Goal: Information Seeking & Learning: Learn about a topic

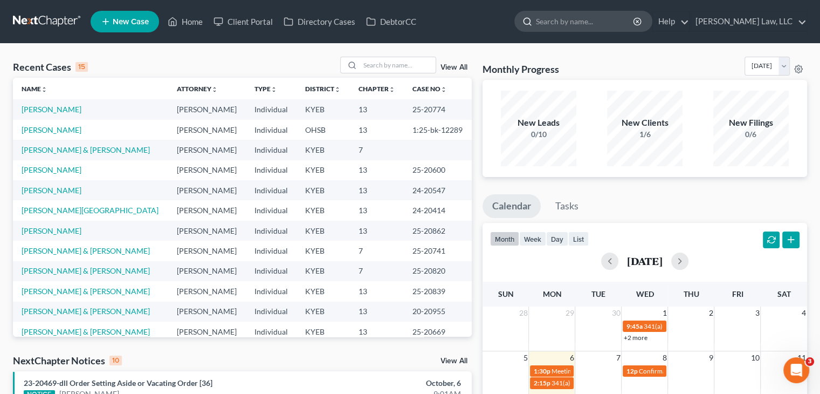
click at [607, 24] on input "search" at bounding box center [585, 21] width 99 height 20
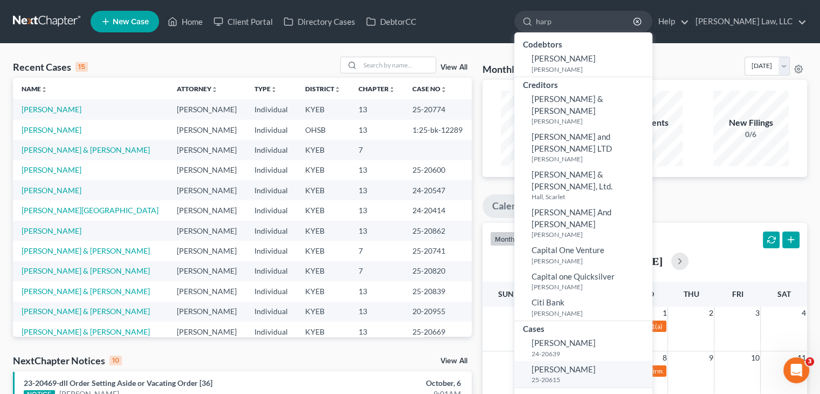
type input "harp"
click at [576, 375] on small "25-20615" at bounding box center [591, 379] width 118 height 9
select select "4"
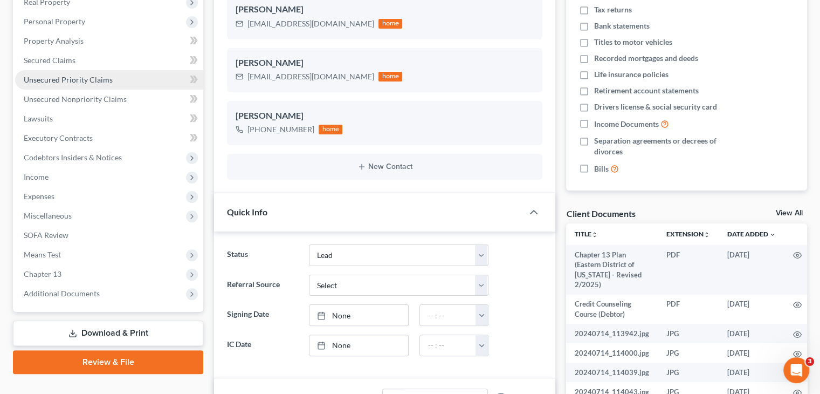
scroll to position [209, 0]
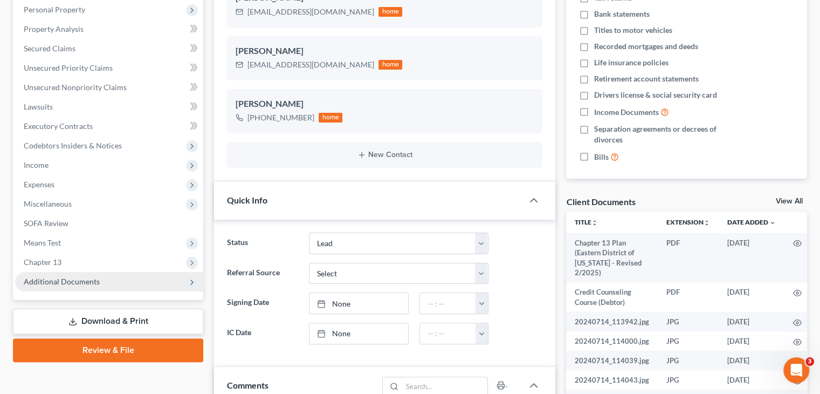
click at [114, 286] on span "Additional Documents" at bounding box center [109, 281] width 188 height 19
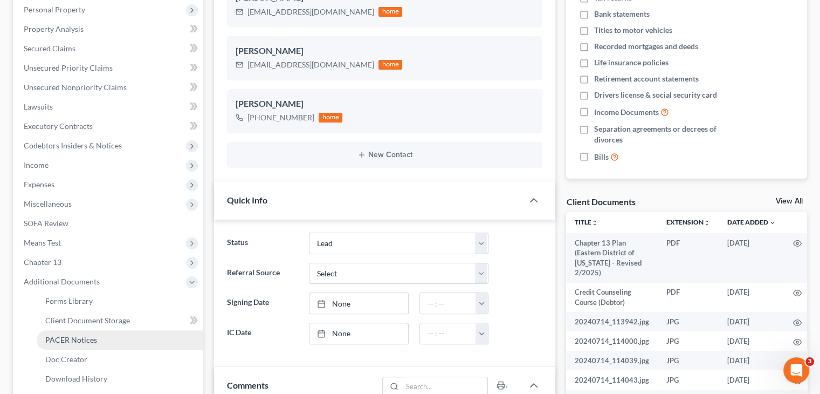
click at [83, 347] on link "PACER Notices" at bounding box center [120, 339] width 167 height 19
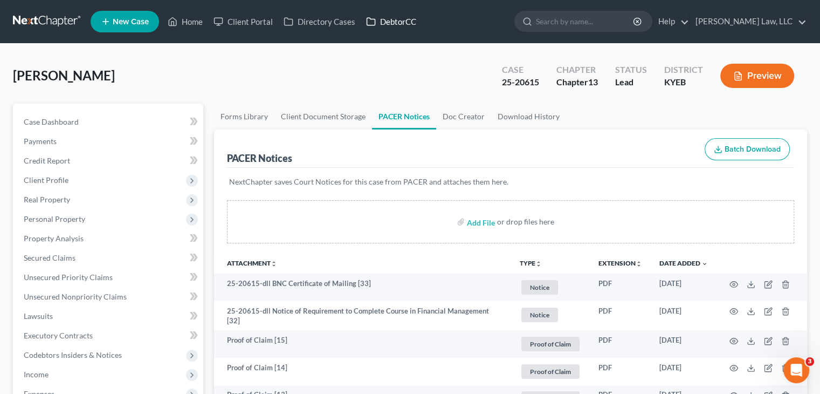
click at [398, 27] on link "DebtorCC" at bounding box center [391, 21] width 61 height 19
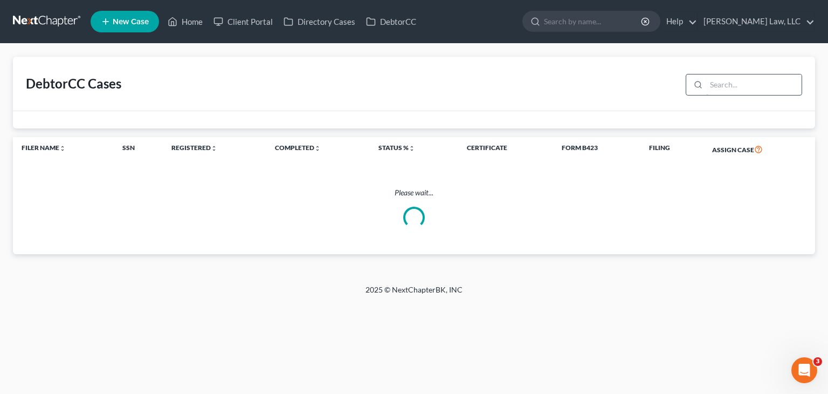
click at [739, 92] on input "search" at bounding box center [753, 84] width 95 height 20
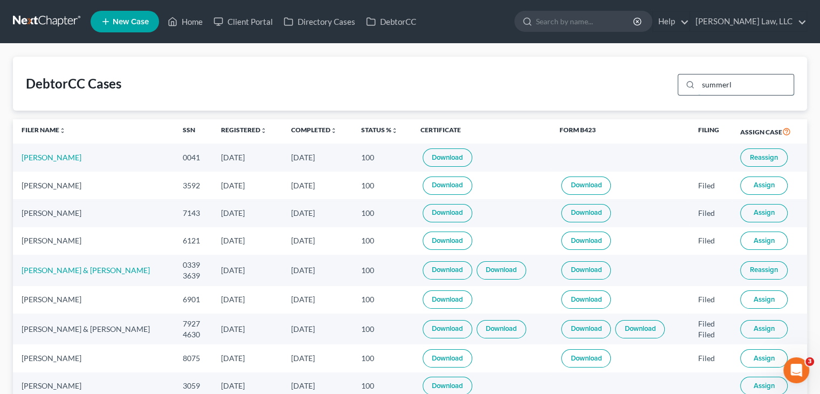
type input "summerli"
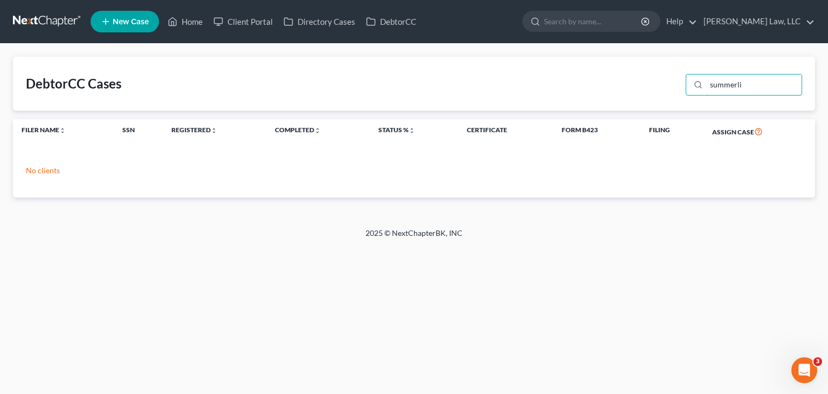
drag, startPoint x: 746, startPoint y: 82, endPoint x: 677, endPoint y: 85, distance: 68.5
click at [677, 85] on div "DebtorCC Cases summerli" at bounding box center [414, 84] width 802 height 54
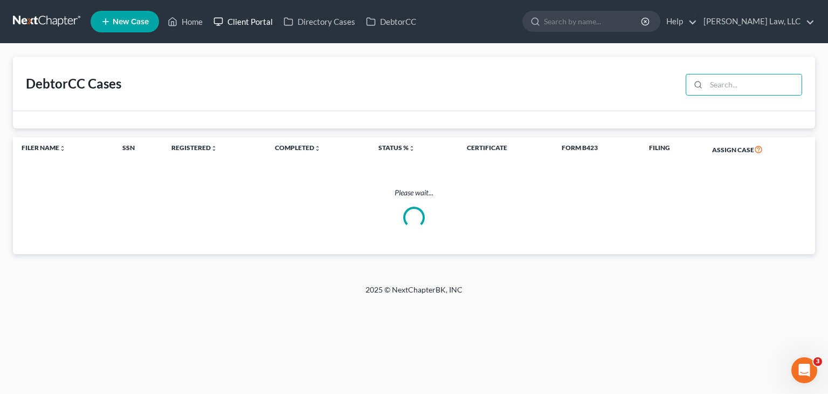
click at [239, 22] on link "Client Portal" at bounding box center [243, 21] width 70 height 19
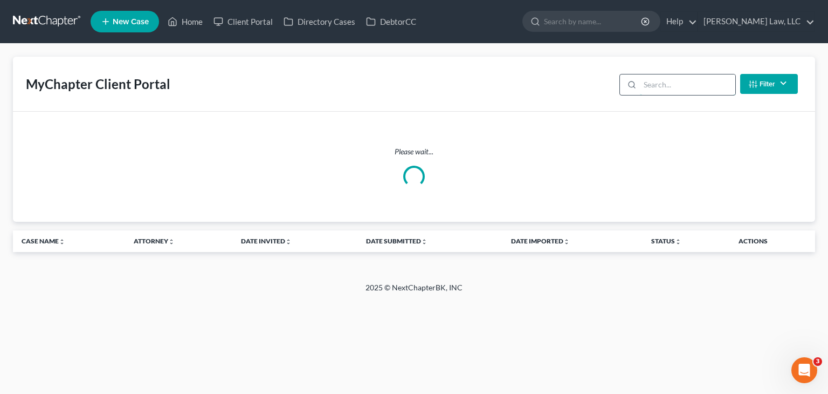
click at [670, 88] on input "search" at bounding box center [687, 84] width 95 height 20
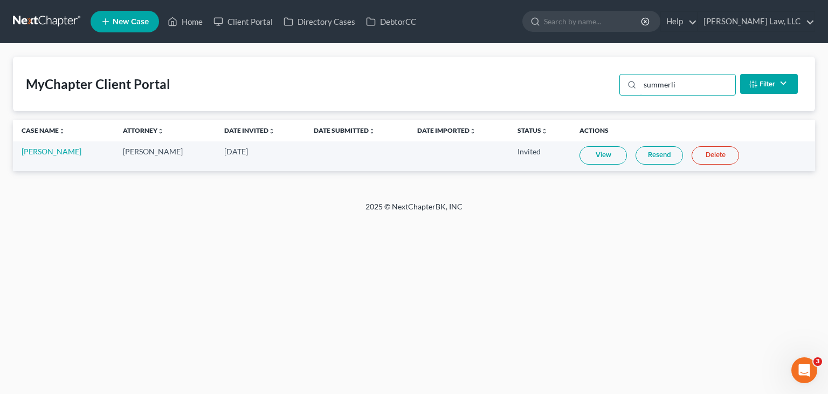
type input "summerli"
click at [608, 152] on link "View" at bounding box center [603, 155] width 47 height 18
click at [35, 16] on link at bounding box center [47, 21] width 69 height 19
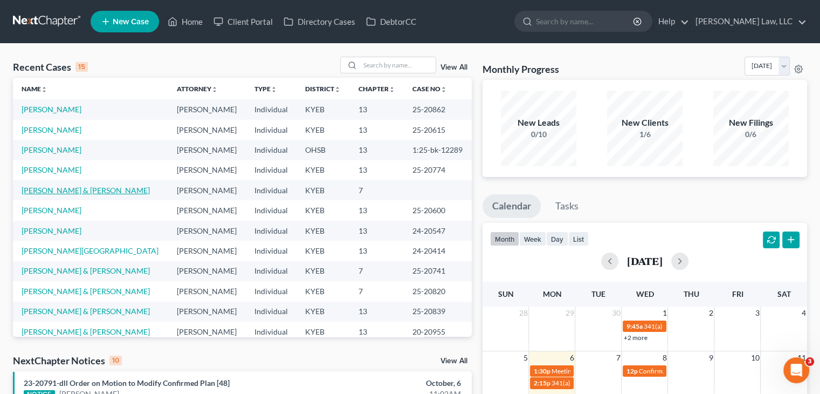
click at [45, 188] on link "[PERSON_NAME] & [PERSON_NAME]" at bounding box center [86, 189] width 128 height 9
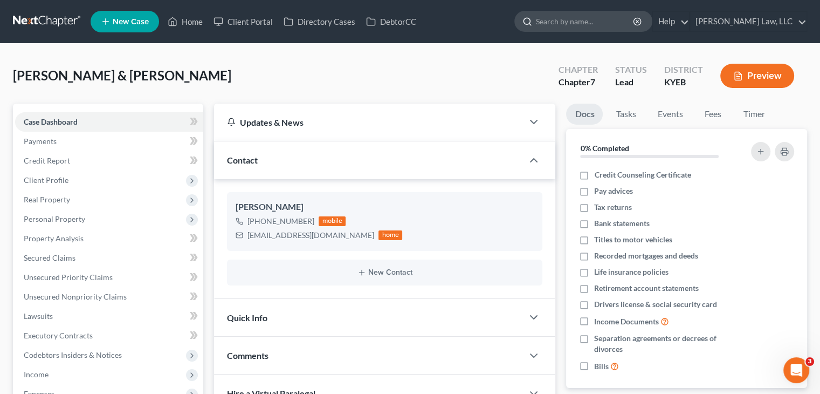
click at [600, 17] on input "search" at bounding box center [585, 21] width 99 height 20
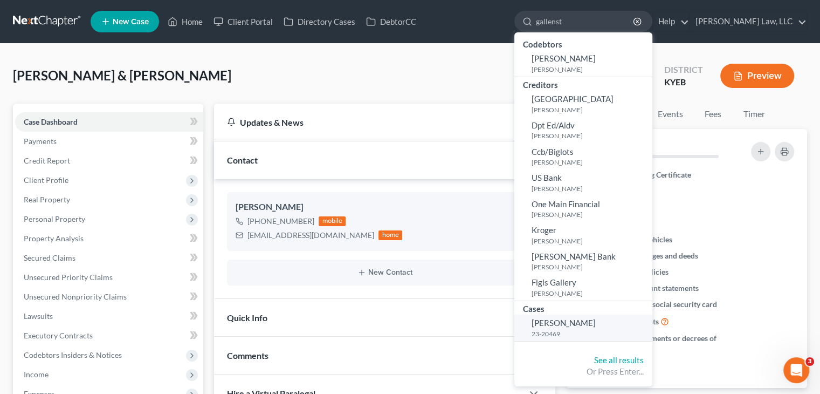
type input "gallenst"
click at [589, 338] on small "23-20469" at bounding box center [591, 333] width 118 height 9
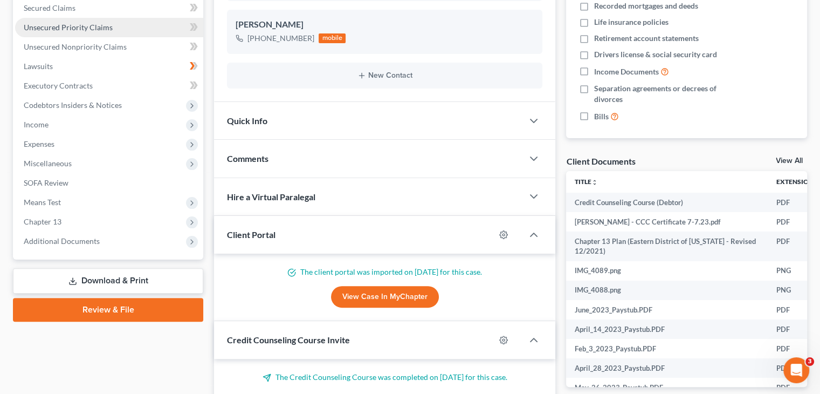
scroll to position [261, 0]
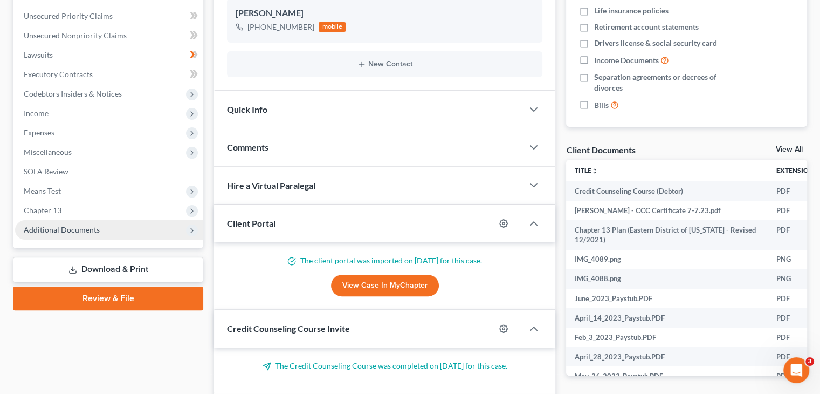
click at [84, 225] on span "Additional Documents" at bounding box center [62, 229] width 76 height 9
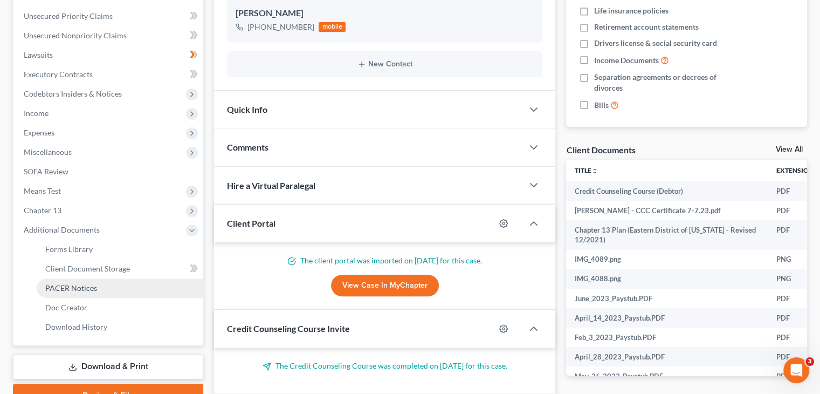
click at [74, 283] on span "PACER Notices" at bounding box center [71, 287] width 52 height 9
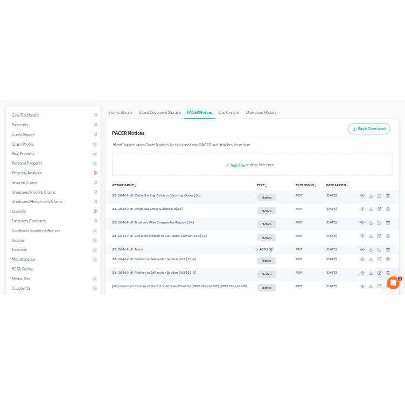
scroll to position [106, 0]
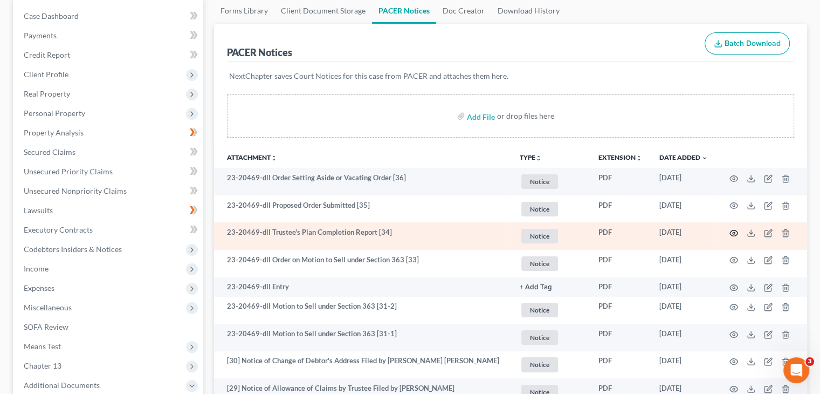
click at [731, 232] on icon "button" at bounding box center [734, 233] width 9 height 9
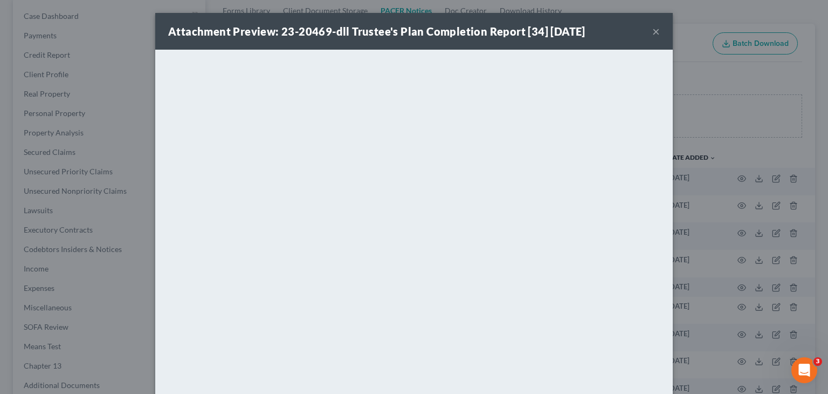
click at [652, 30] on button "×" at bounding box center [656, 31] width 8 height 13
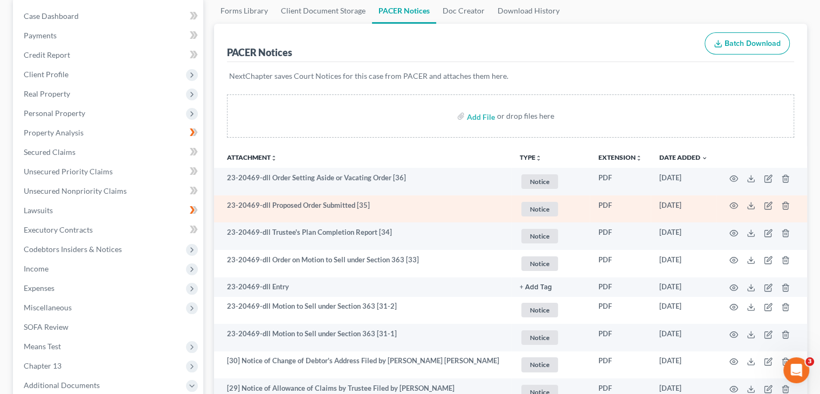
click at [739, 211] on td at bounding box center [762, 208] width 91 height 27
click at [735, 205] on icon "button" at bounding box center [734, 205] width 9 height 9
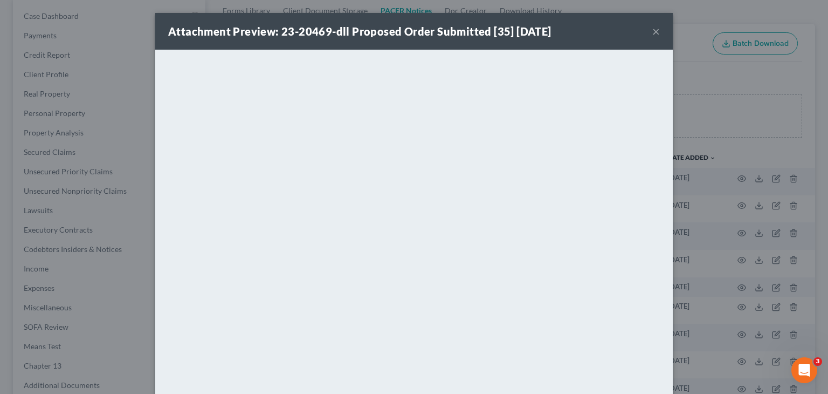
click at [652, 37] on button "×" at bounding box center [656, 31] width 8 height 13
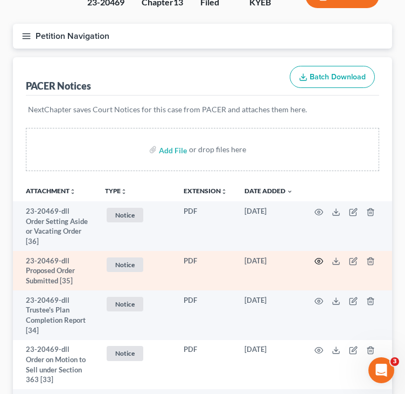
click at [319, 262] on icon "button" at bounding box center [319, 261] width 9 height 9
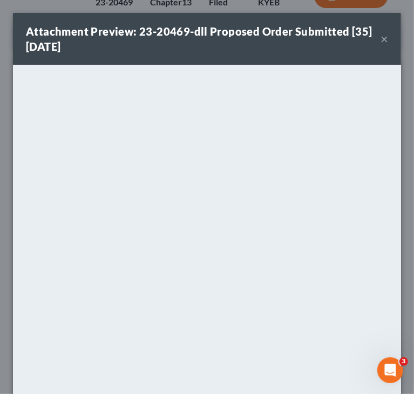
click at [380, 42] on button "×" at bounding box center [384, 38] width 8 height 13
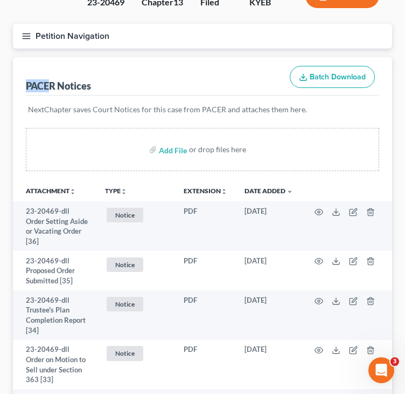
drag, startPoint x: 52, startPoint y: 58, endPoint x: 37, endPoint y: 50, distance: 17.6
click at [31, 42] on button "Petition Navigation" at bounding box center [203, 36] width 380 height 25
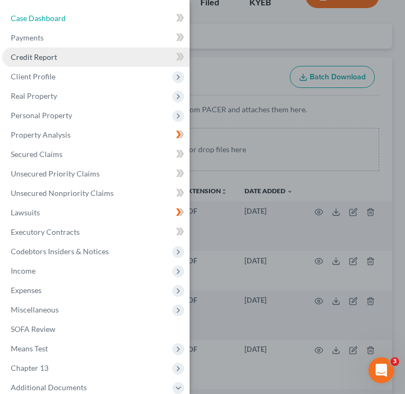
drag, startPoint x: 33, startPoint y: 22, endPoint x: 49, endPoint y: 61, distance: 42.1
click at [33, 22] on span "Case Dashboard" at bounding box center [38, 17] width 55 height 9
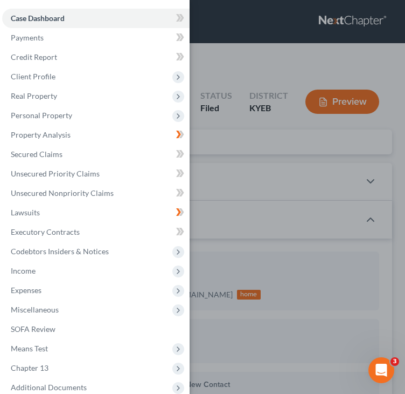
click at [228, 140] on div "Case Dashboard Payments Invoices Payments Payments Credit Report Client Profile" at bounding box center [202, 197] width 405 height 394
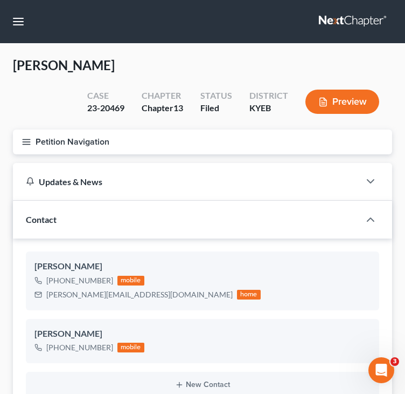
scroll to position [59, 0]
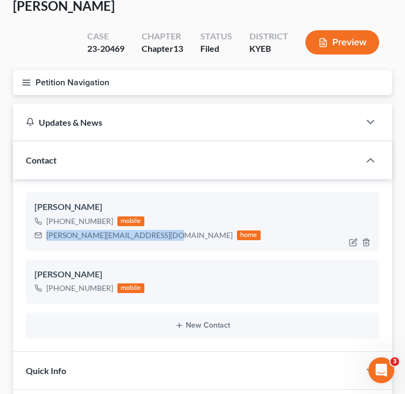
drag, startPoint x: 163, startPoint y: 236, endPoint x: 47, endPoint y: 231, distance: 116.0
click at [47, 231] on div "[PERSON_NAME][EMAIL_ADDRESS][DOMAIN_NAME] home" at bounding box center [148, 235] width 226 height 14
copy div "[PERSON_NAME][EMAIL_ADDRESS][DOMAIN_NAME]"
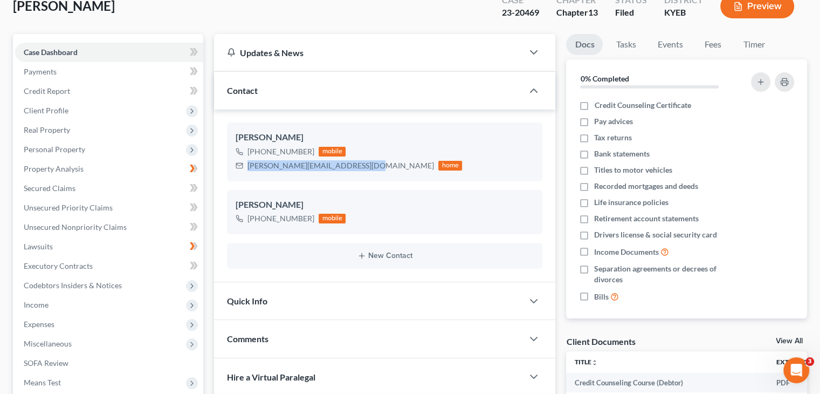
scroll to position [0, 0]
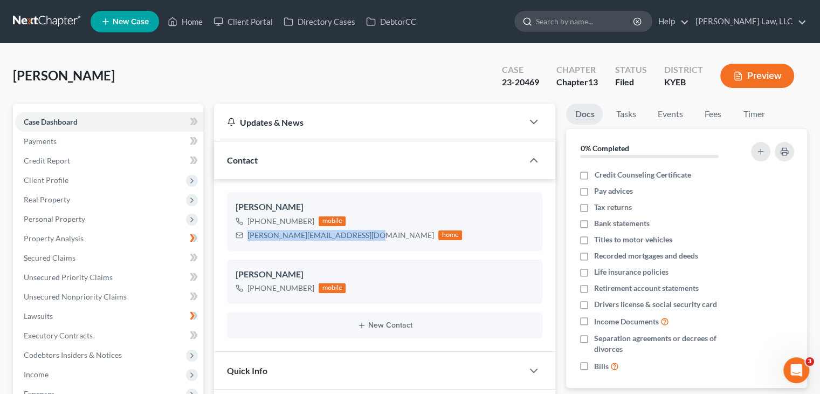
click at [589, 22] on input "search" at bounding box center [585, 21] width 99 height 20
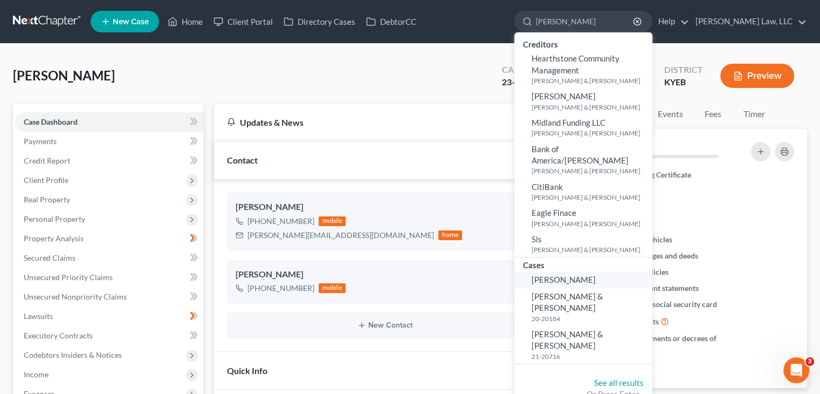
type input "[PERSON_NAME]"
click at [600, 283] on link "[PERSON_NAME]" at bounding box center [583, 279] width 138 height 17
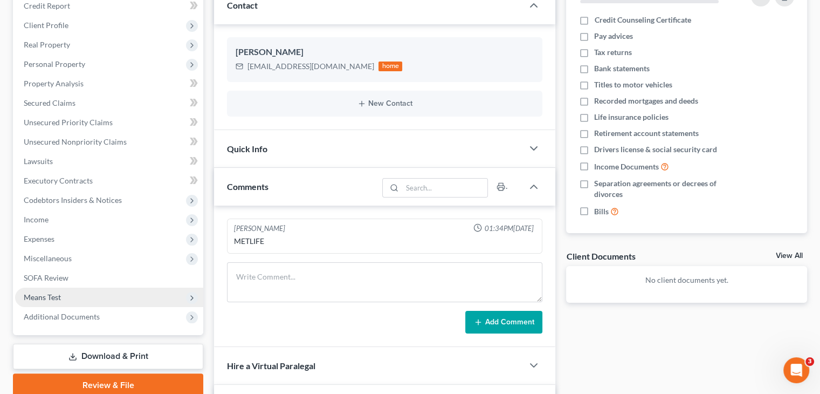
scroll to position [155, 0]
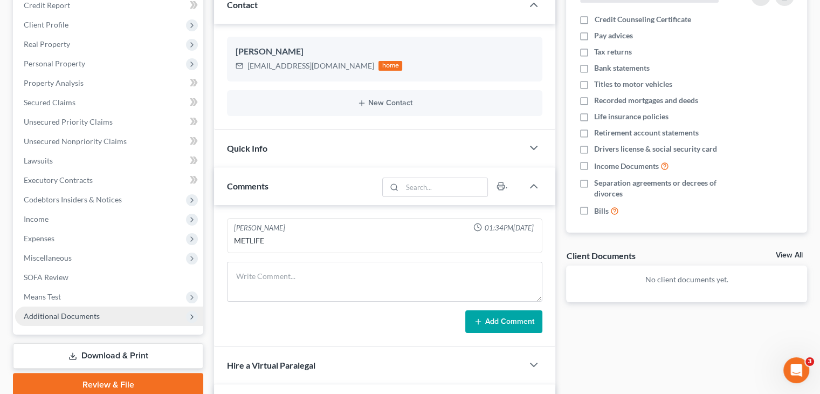
click at [125, 314] on span "Additional Documents" at bounding box center [109, 315] width 188 height 19
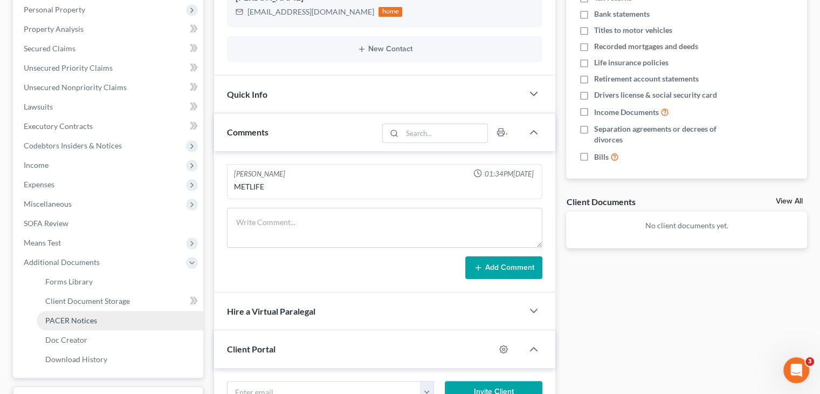
click at [95, 320] on link "PACER Notices" at bounding box center [120, 320] width 167 height 19
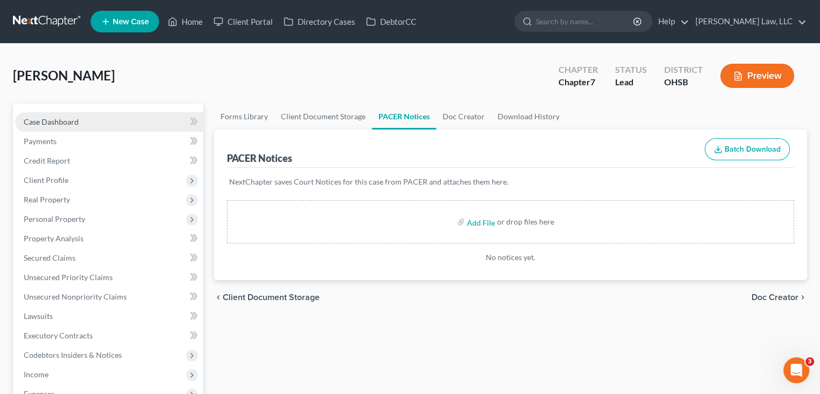
click at [148, 122] on link "Case Dashboard" at bounding box center [109, 121] width 188 height 19
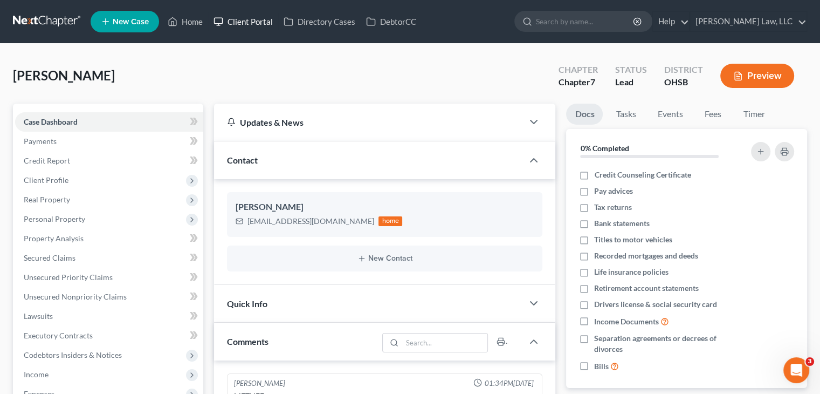
click at [244, 25] on link "Client Portal" at bounding box center [243, 21] width 70 height 19
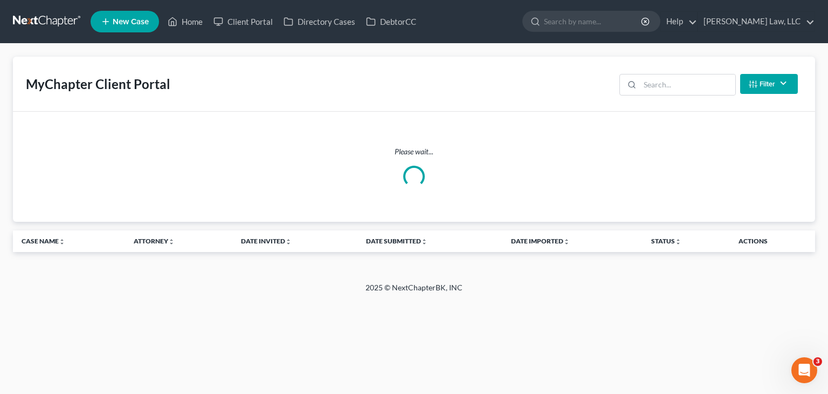
click at [657, 71] on div "Filter Status Filter... Invited In Progress Ready To Review Reviewed Imported S…" at bounding box center [708, 84] width 187 height 29
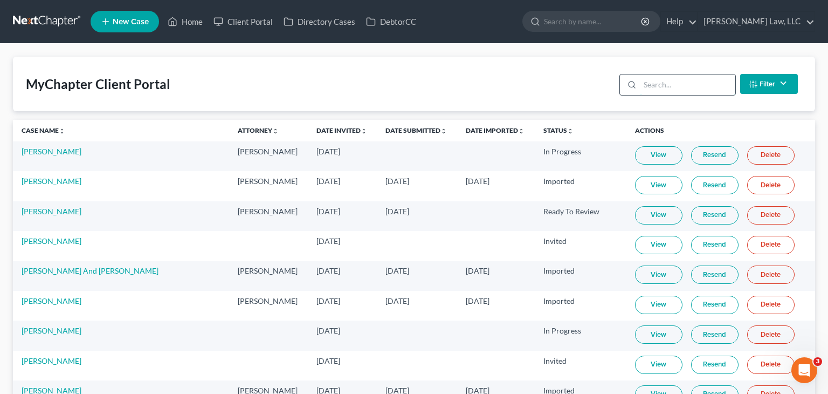
click at [659, 77] on input "search" at bounding box center [687, 84] width 95 height 20
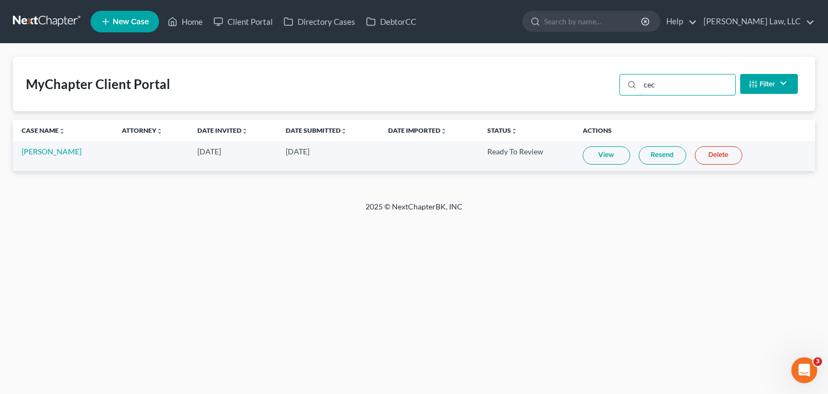
type input "cec"
click at [602, 155] on link "View" at bounding box center [606, 155] width 47 height 18
click at [36, 157] on td "[PERSON_NAME]" at bounding box center [63, 156] width 100 height 30
click at [36, 156] on link "[PERSON_NAME]" at bounding box center [52, 151] width 60 height 9
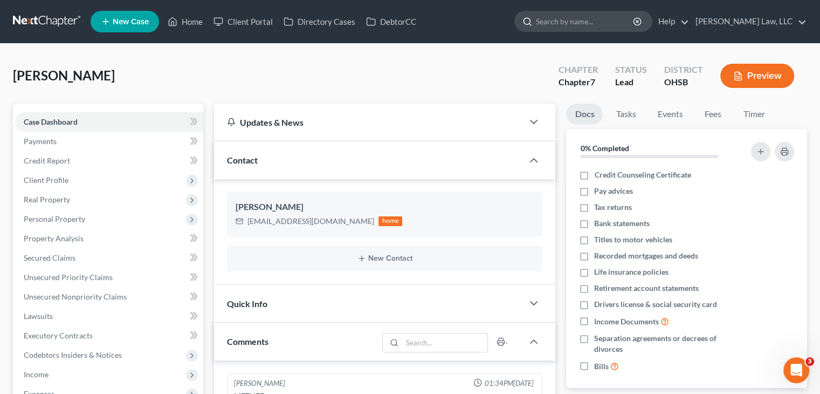
click at [561, 21] on input "search" at bounding box center [585, 21] width 99 height 20
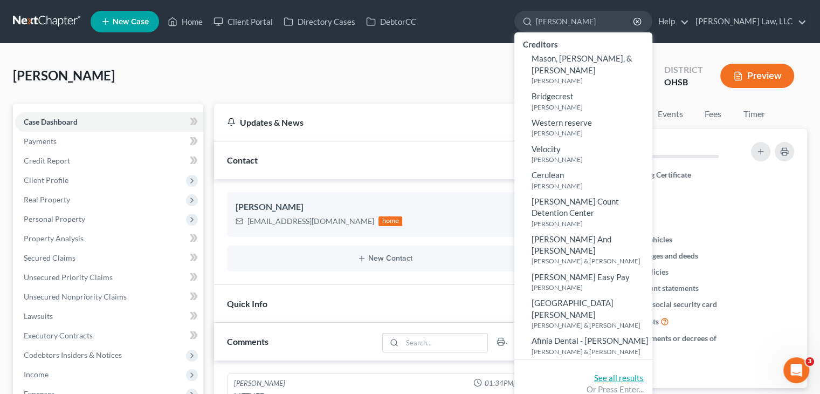
type input "[PERSON_NAME]"
click at [610, 373] on link "See all results" at bounding box center [619, 378] width 50 height 10
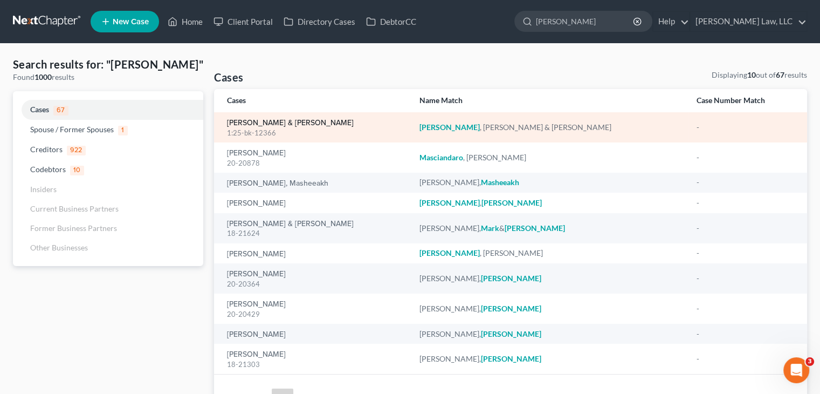
click at [278, 121] on link "[PERSON_NAME] & [PERSON_NAME]" at bounding box center [290, 123] width 127 height 8
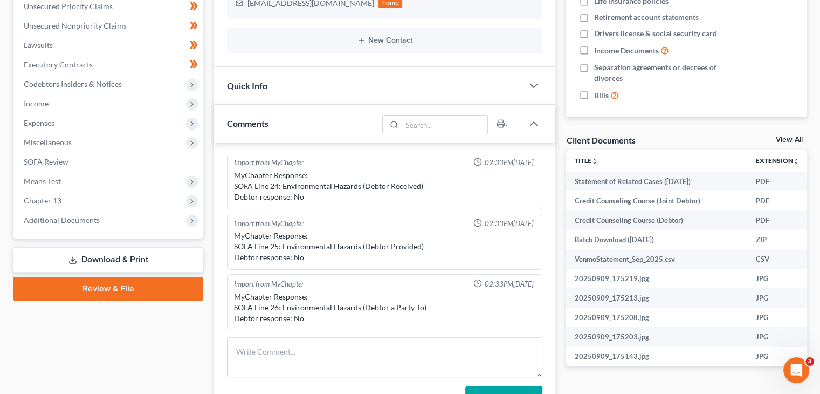
scroll to position [261, 0]
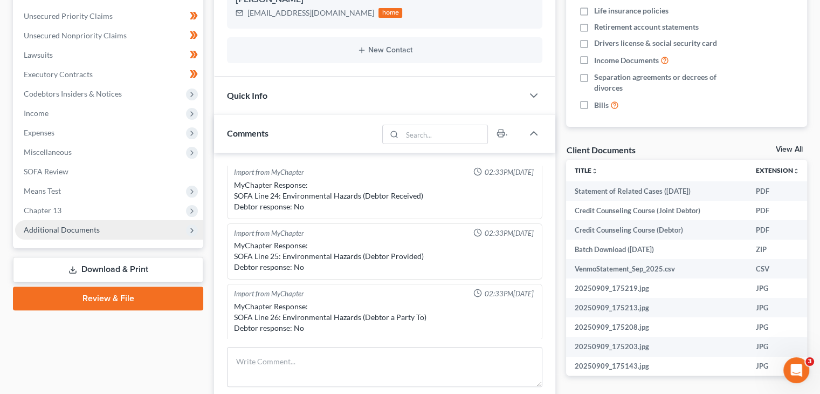
click at [99, 231] on span "Additional Documents" at bounding box center [109, 229] width 188 height 19
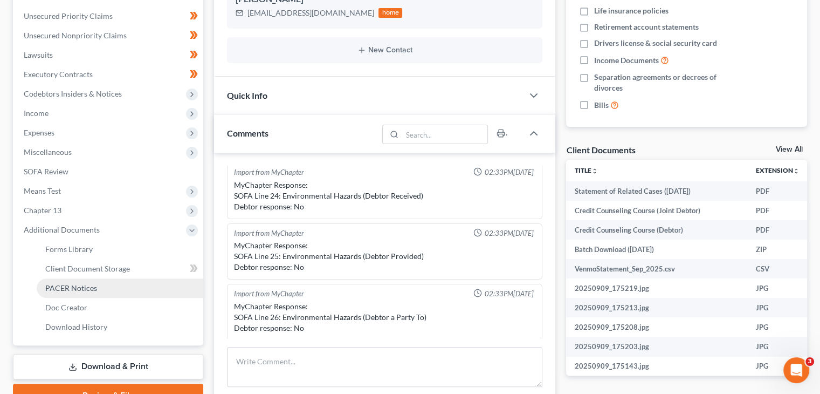
click at [83, 285] on span "PACER Notices" at bounding box center [71, 287] width 52 height 9
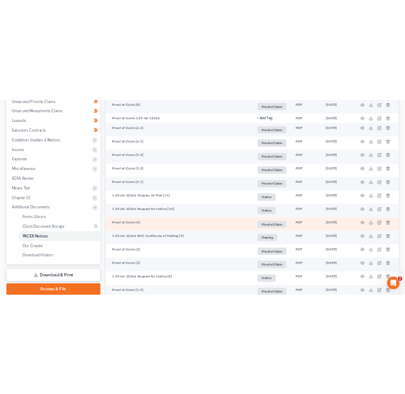
scroll to position [274, 0]
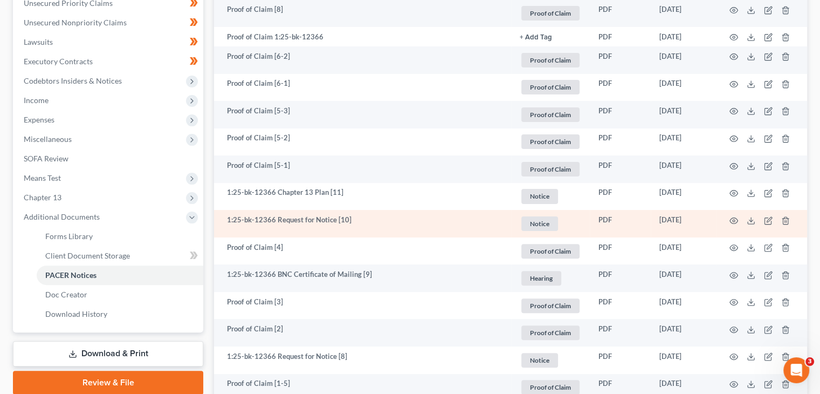
click at [730, 224] on td at bounding box center [762, 223] width 91 height 27
click at [731, 222] on icon "button" at bounding box center [734, 220] width 9 height 9
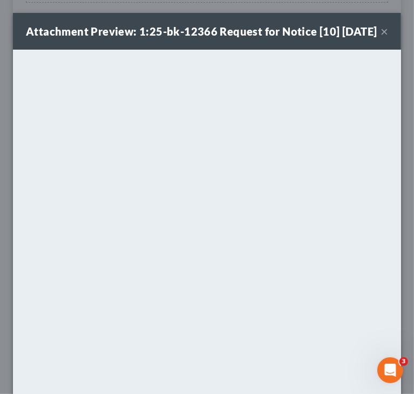
drag, startPoint x: 375, startPoint y: 38, endPoint x: 309, endPoint y: 47, distance: 66.3
click at [380, 38] on button "×" at bounding box center [384, 31] width 8 height 13
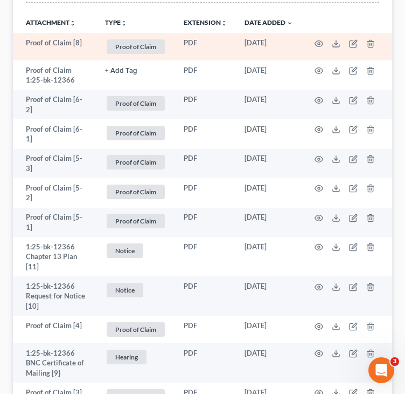
click at [244, 57] on td "[DATE]" at bounding box center [269, 46] width 66 height 27
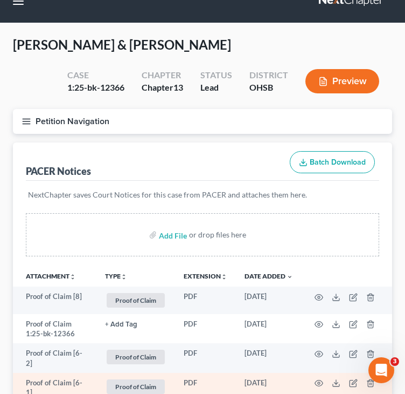
scroll to position [0, 0]
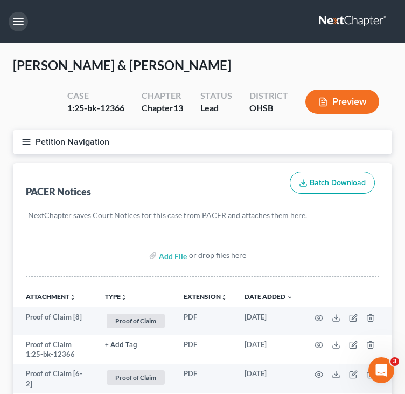
click at [24, 16] on button "button" at bounding box center [18, 21] width 19 height 19
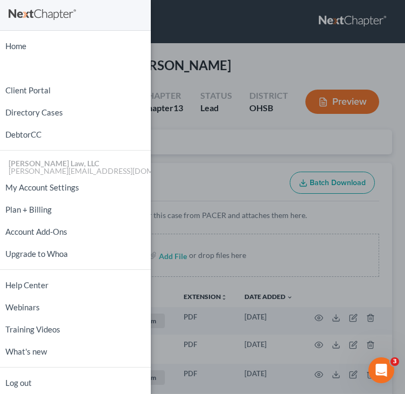
click at [183, 92] on div "Home New Case Client Portal Directory Cases DebtorCC [PERSON_NAME] Law, LLC [PE…" at bounding box center [202, 197] width 405 height 394
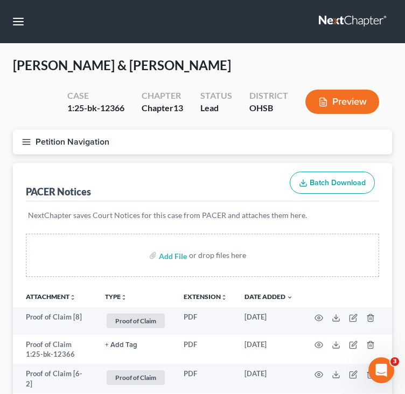
click at [35, 146] on button "Petition Navigation" at bounding box center [203, 141] width 380 height 25
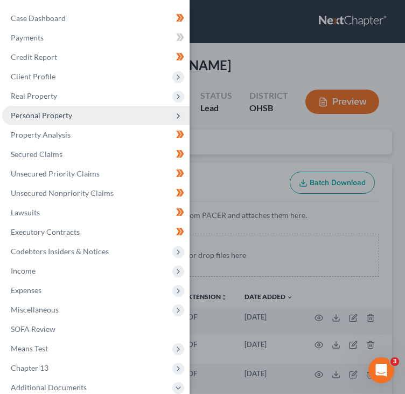
click at [54, 117] on span "Personal Property" at bounding box center [41, 115] width 61 height 9
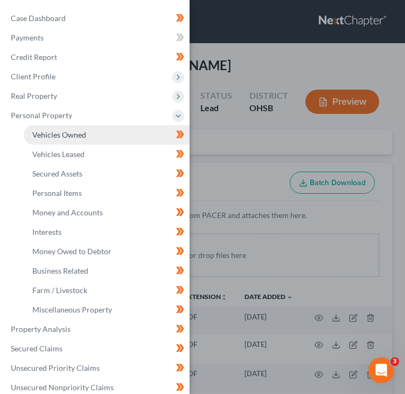
click at [57, 136] on span "Vehicles Owned" at bounding box center [59, 134] width 54 height 9
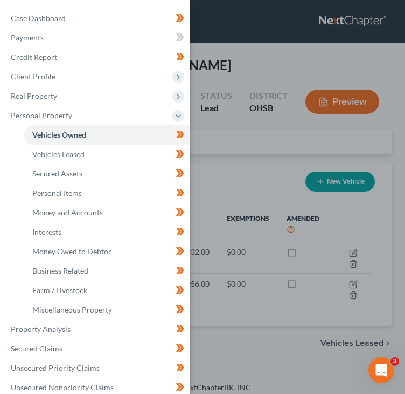
click at [281, 208] on div "Case Dashboard Payments Invoices Payments Payments Credit Report Client Profile" at bounding box center [202, 197] width 405 height 394
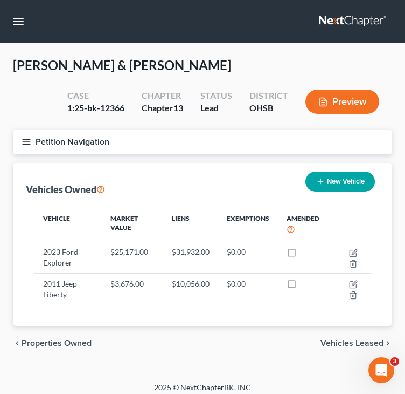
scroll to position [7, 0]
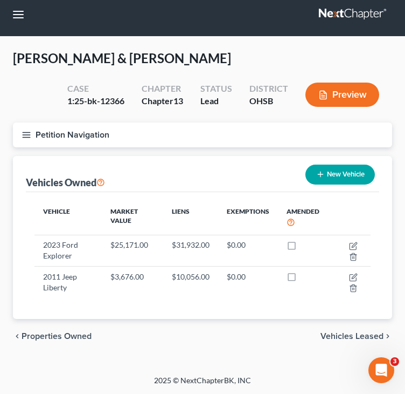
click at [26, 134] on icon "button" at bounding box center [27, 135] width 10 height 10
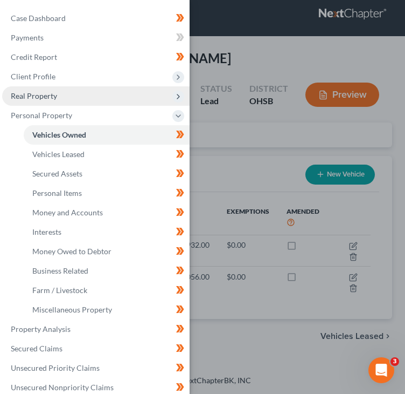
click at [59, 98] on span "Real Property" at bounding box center [96, 95] width 188 height 19
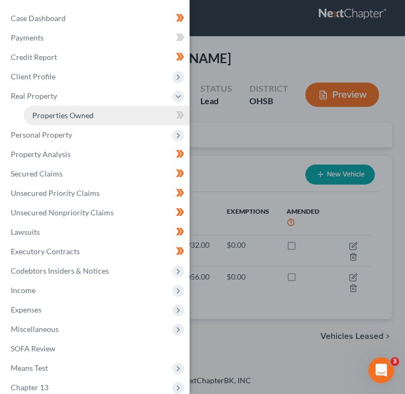
click at [50, 114] on span "Properties Owned" at bounding box center [62, 115] width 61 height 9
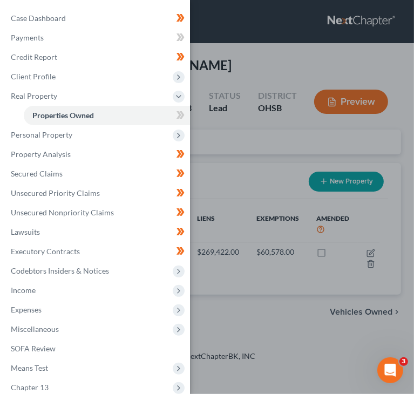
click at [227, 208] on div "Case Dashboard Payments Invoices Payments Payments Credit Report Client Profile" at bounding box center [207, 197] width 414 height 394
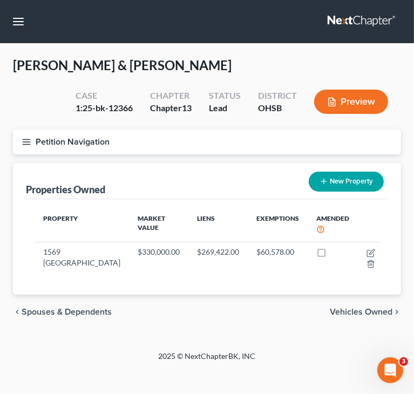
click at [25, 142] on icon "button" at bounding box center [27, 142] width 10 height 10
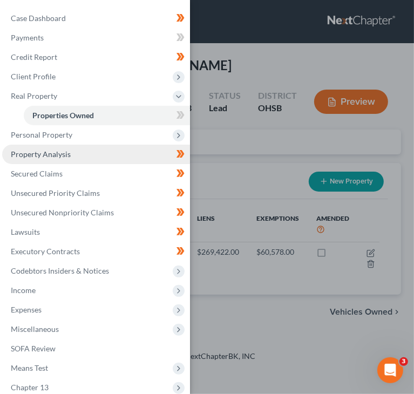
click at [57, 150] on span "Property Analysis" at bounding box center [41, 153] width 60 height 9
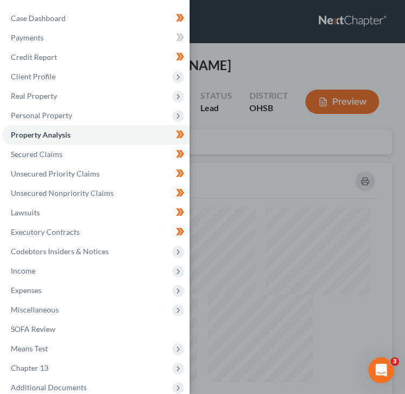
scroll to position [292, 380]
click at [242, 172] on div "Case Dashboard Payments Invoices Payments Payments Credit Report Client Profile" at bounding box center [202, 197] width 405 height 394
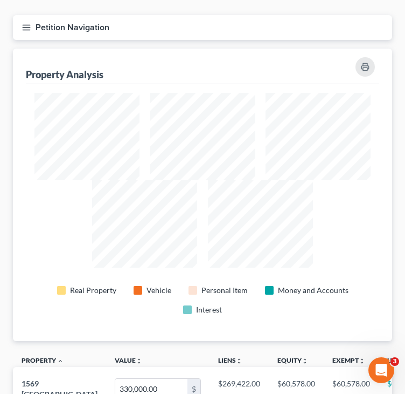
scroll to position [90, 0]
